Goal: Download file/media

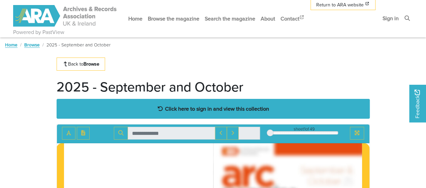
click at [247, 110] on strong "Click here to sign in and view this collection" at bounding box center [217, 108] width 104 height 7
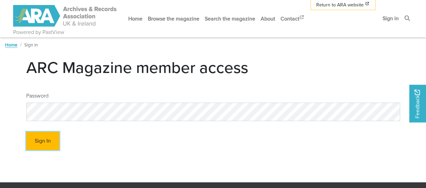
click at [30, 137] on button "Sign In" at bounding box center [42, 141] width 33 height 19
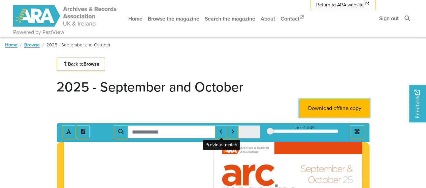
click at [323, 111] on link "Download offline copy" at bounding box center [335, 108] width 70 height 19
